Goal: Find specific page/section: Find specific page/section

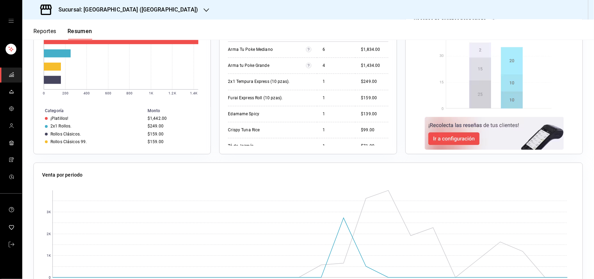
scroll to position [345, 0]
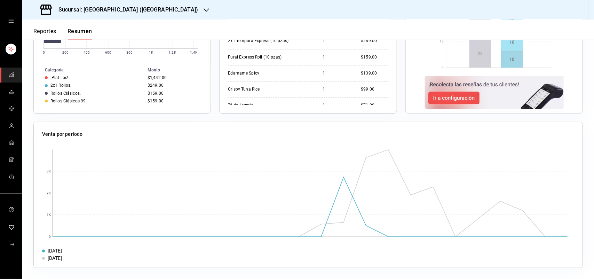
drag, startPoint x: 0, startPoint y: 0, endPoint x: 268, endPoint y: 136, distance: 300.9
click at [269, 163] on rect at bounding box center [310, 193] width 515 height 87
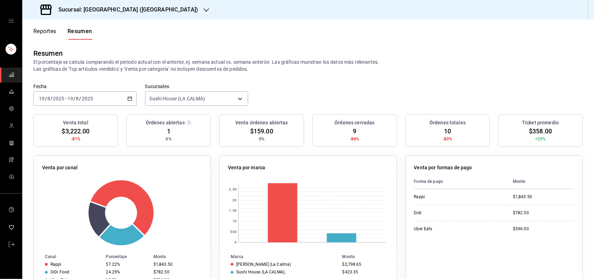
scroll to position [0, 0]
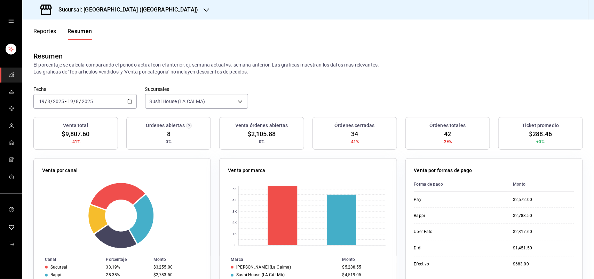
click at [204, 8] on icon "button" at bounding box center [207, 10] width 6 height 6
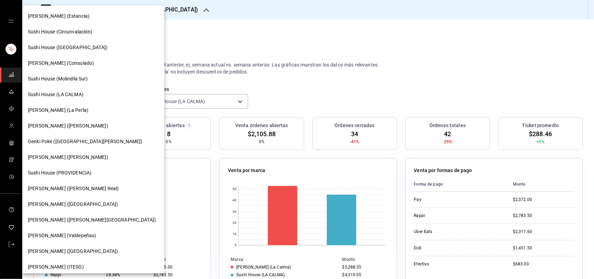
click at [85, 44] on div "Sushi House ([GEOGRAPHIC_DATA])" at bounding box center [93, 47] width 131 height 7
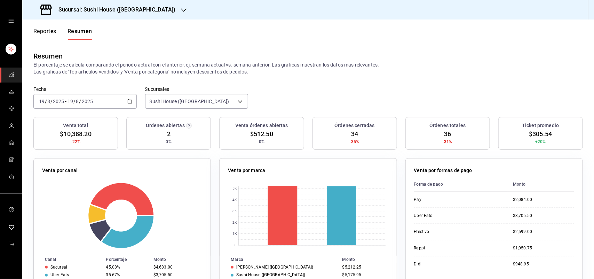
click at [181, 11] on icon "button" at bounding box center [184, 10] width 6 height 6
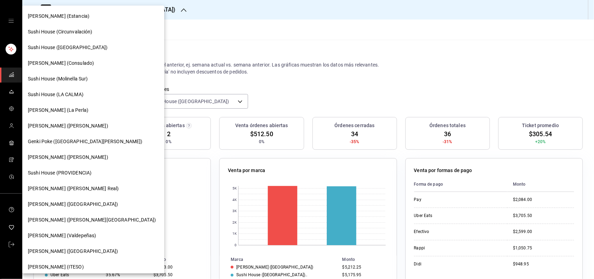
click at [95, 35] on div "Sushi House (Circunvalación)" at bounding box center [93, 31] width 131 height 7
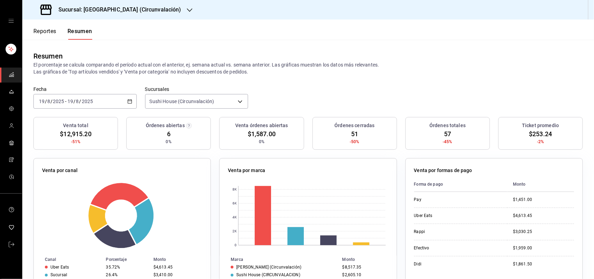
click at [187, 8] on icon "button" at bounding box center [190, 10] width 6 height 6
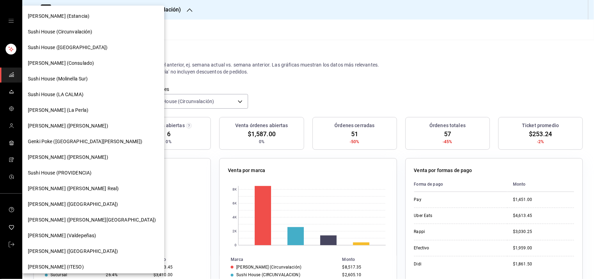
click at [70, 100] on div "Sushi House (LA CALMA)" at bounding box center [93, 95] width 142 height 16
